Goal: Browse casually

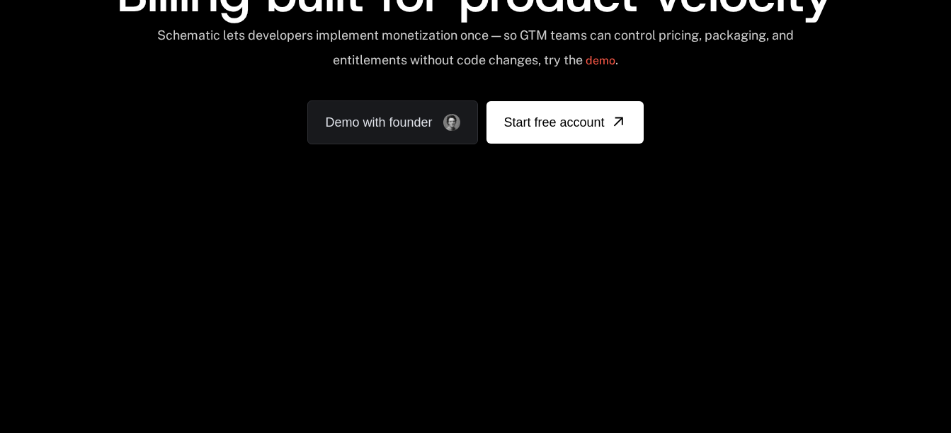
scroll to position [287, 0]
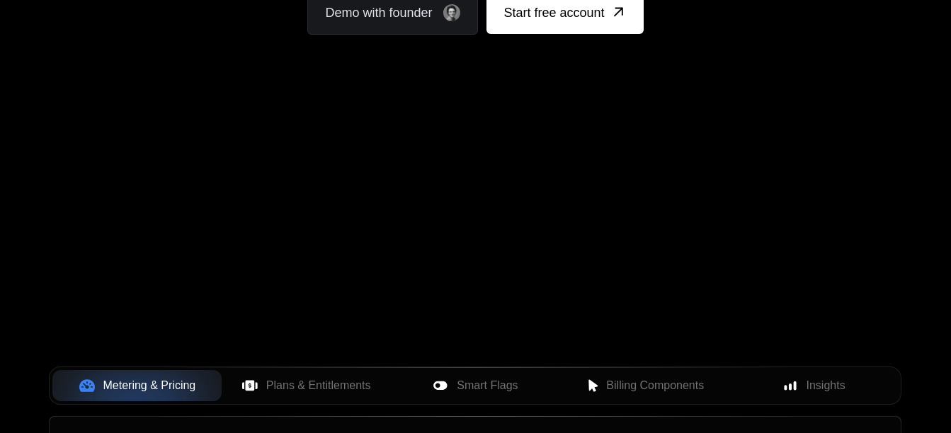
drag, startPoint x: 0, startPoint y: 0, endPoint x: 211, endPoint y: 321, distance: 384.0
click at [211, 321] on div "Your browser does not support the video tag." at bounding box center [475, 131] width 921 height 596
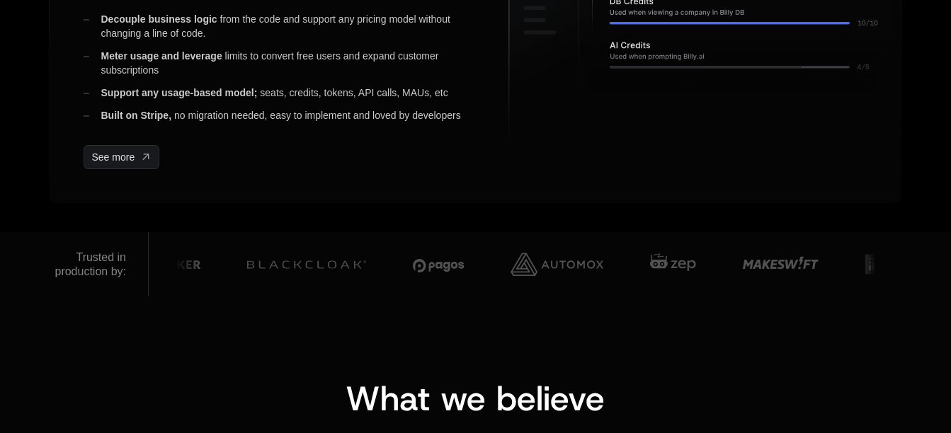
scroll to position [800, 0]
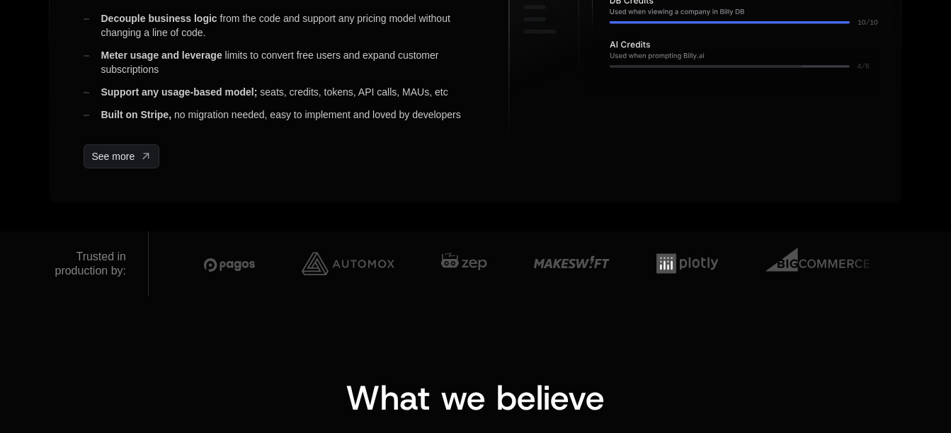
scroll to position [800, 0]
